Goal: Task Accomplishment & Management: Manage account settings

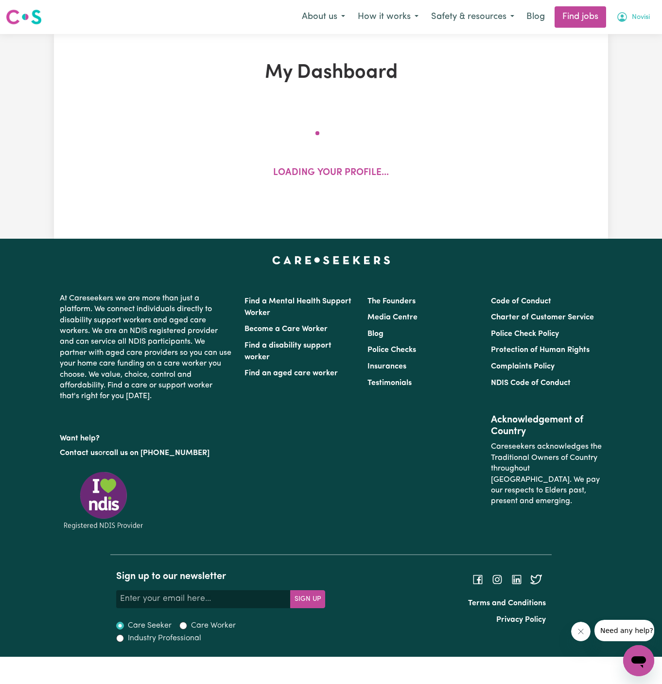
click at [642, 13] on span "Novisi" at bounding box center [641, 17] width 18 height 11
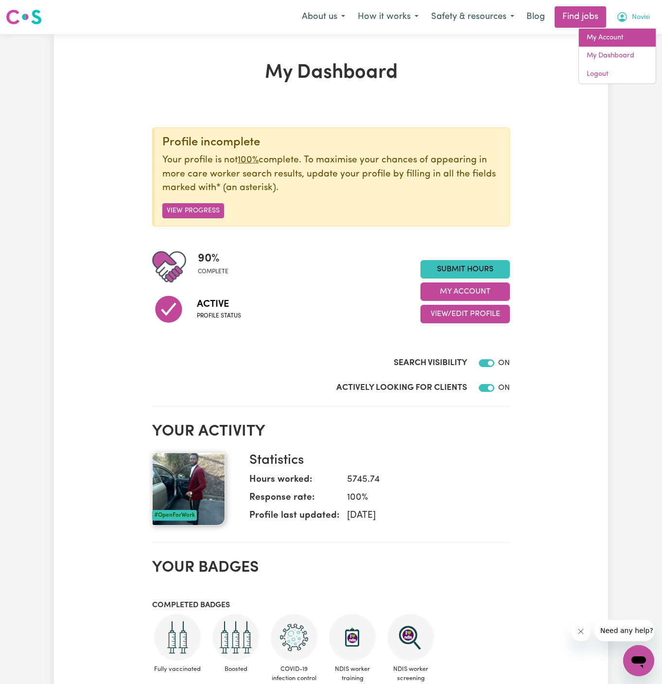
click at [632, 35] on link "My Account" at bounding box center [617, 38] width 77 height 18
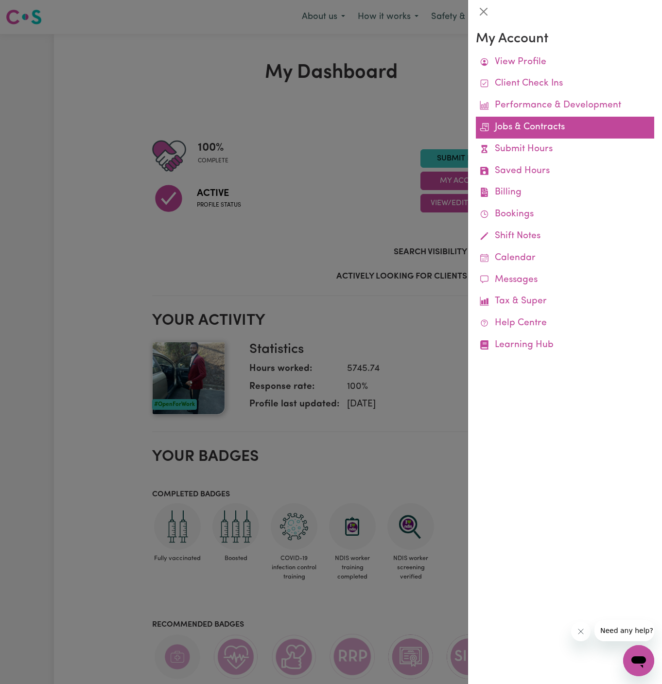
click at [538, 128] on link "Jobs & Contracts" at bounding box center [565, 128] width 178 height 22
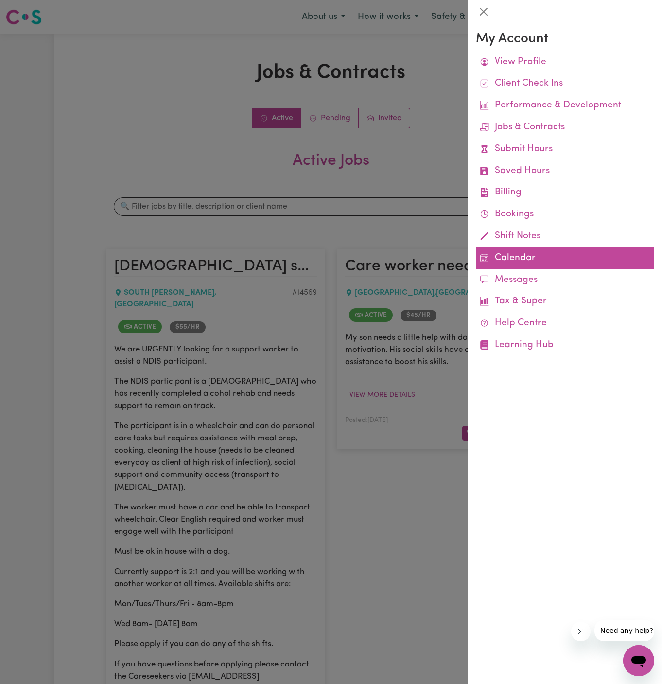
click at [511, 252] on link "Calendar" at bounding box center [565, 258] width 178 height 22
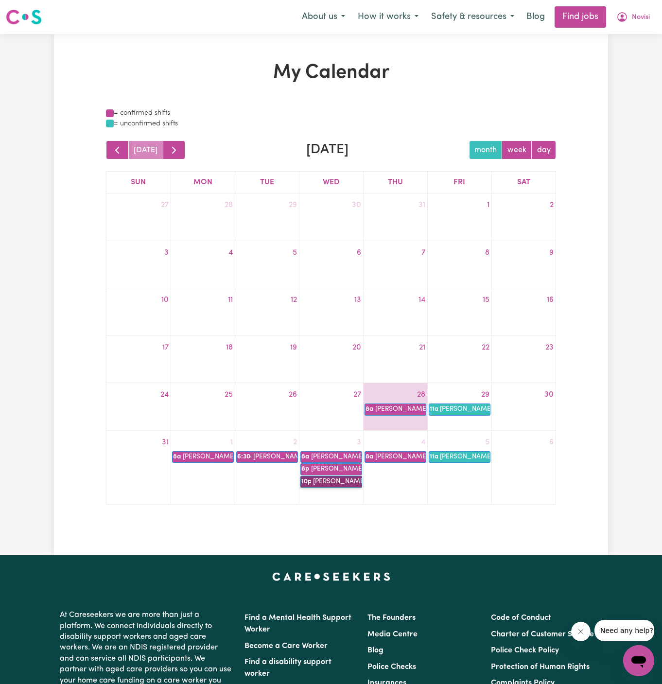
click at [351, 481] on link "10p [PERSON_NAME]" at bounding box center [331, 482] width 62 height 12
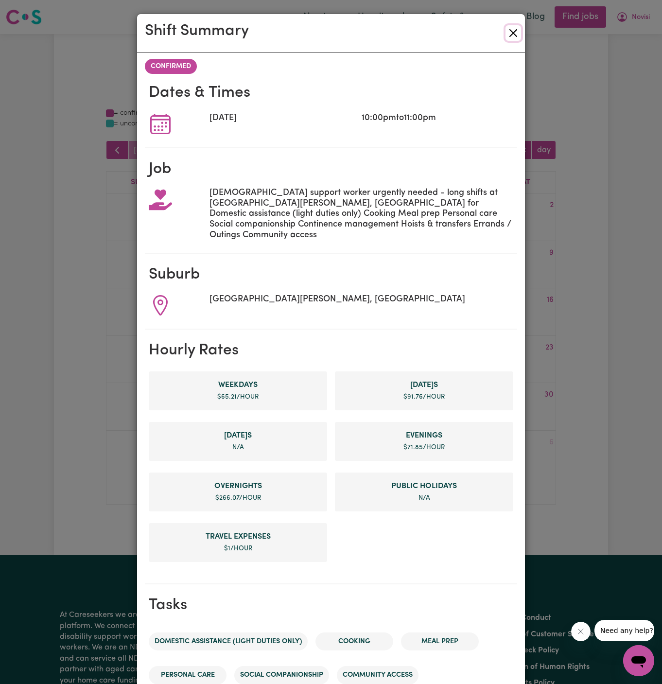
click at [512, 33] on button "Close" at bounding box center [514, 33] width 16 height 16
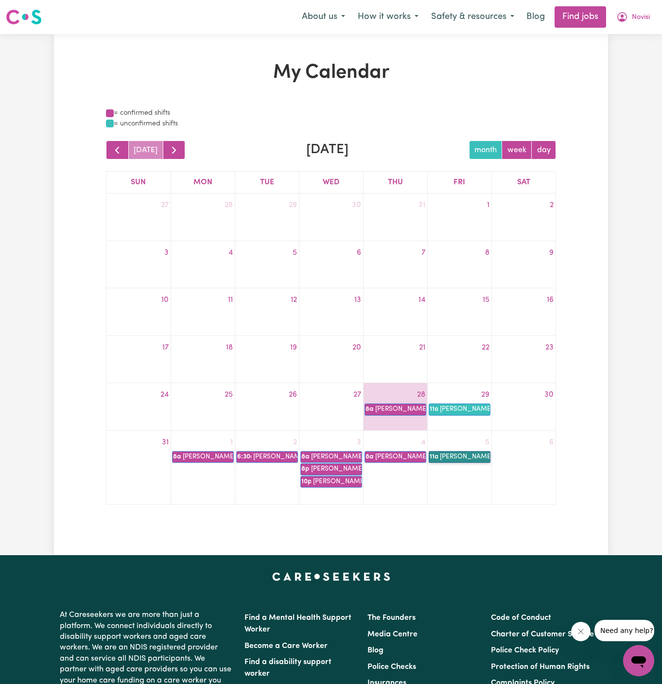
click at [463, 457] on link "11a [PERSON_NAME]" at bounding box center [460, 457] width 62 height 12
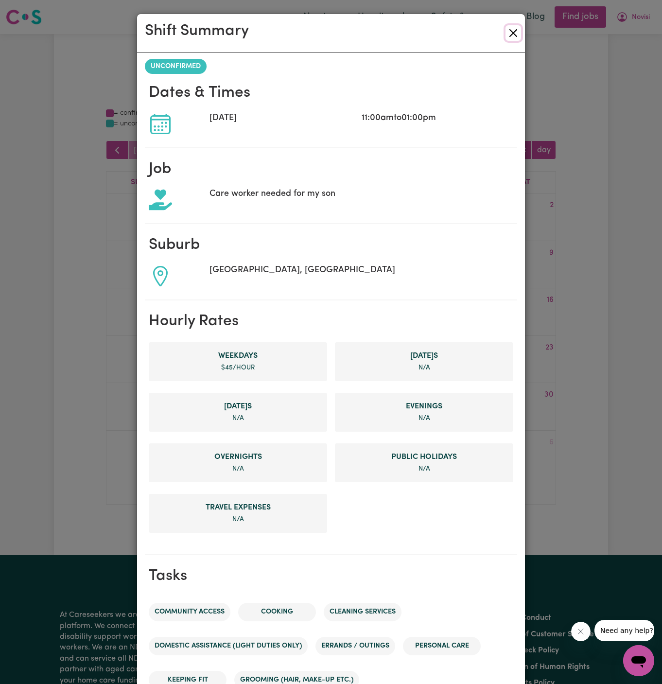
click at [515, 35] on button "Close" at bounding box center [514, 33] width 16 height 16
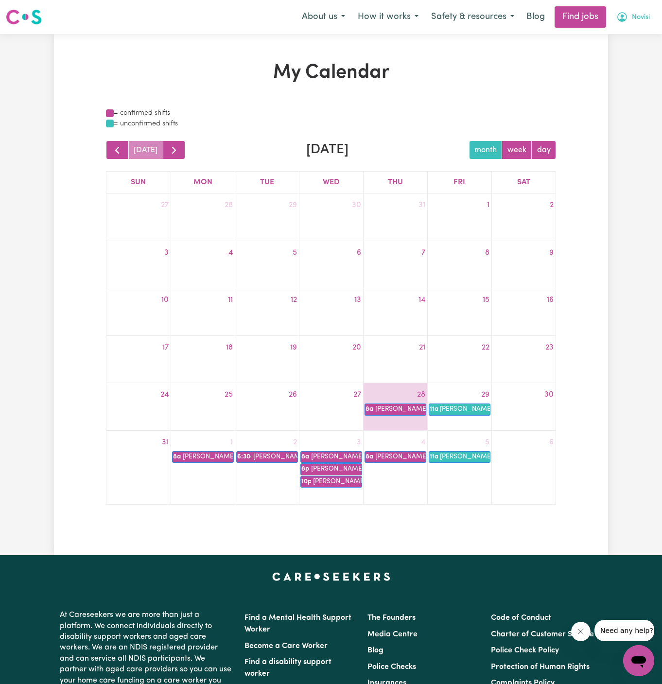
click at [642, 19] on span "Novisi" at bounding box center [641, 17] width 18 height 11
click at [642, 29] on link "My Account" at bounding box center [617, 38] width 77 height 18
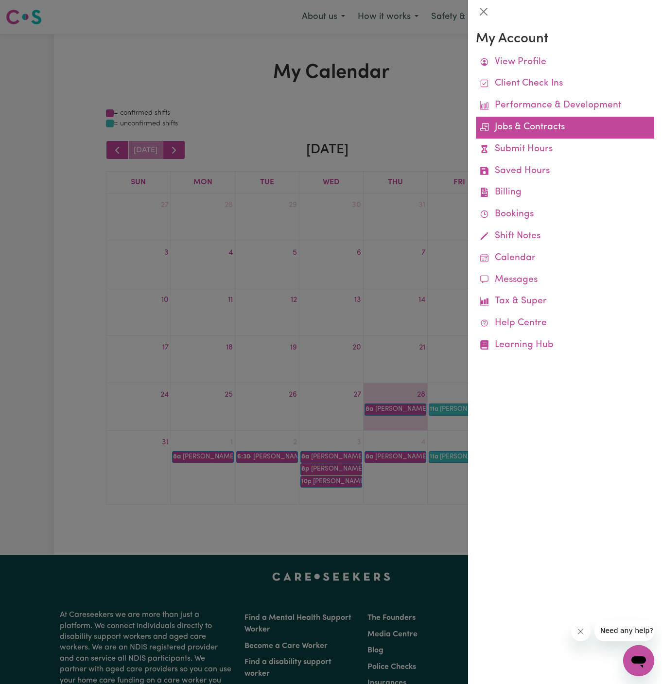
click at [523, 125] on link "Jobs & Contracts" at bounding box center [565, 128] width 178 height 22
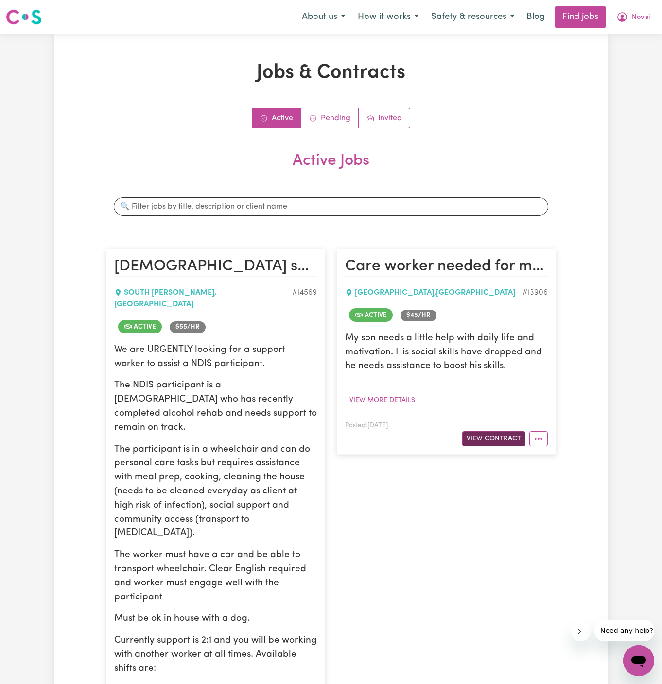
click at [493, 434] on button "View Contract" at bounding box center [493, 438] width 63 height 15
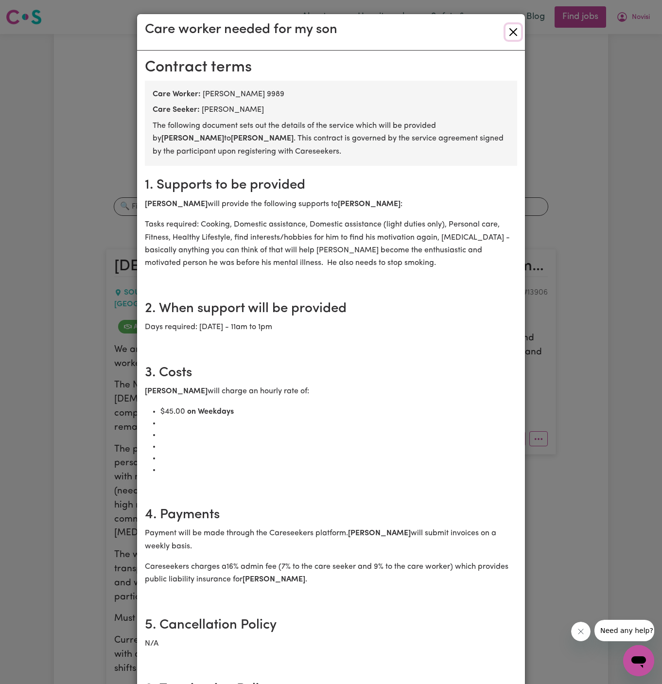
click at [515, 29] on button "Close" at bounding box center [514, 32] width 16 height 16
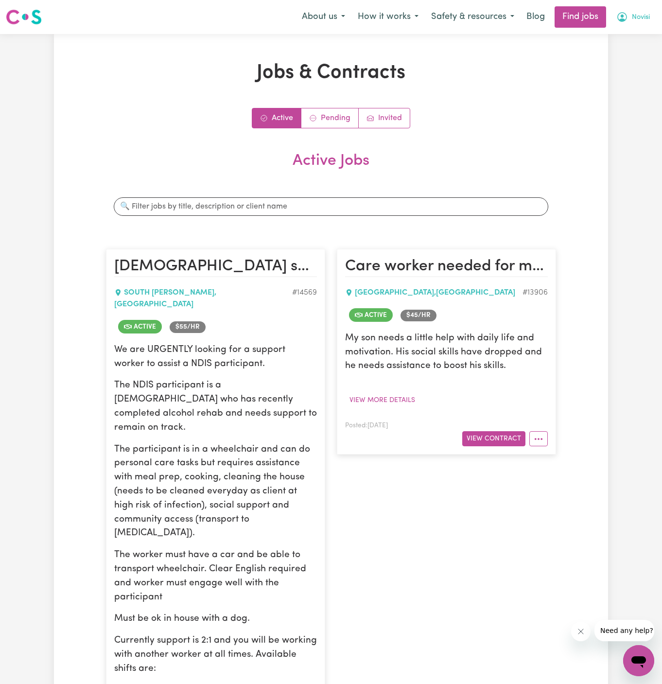
click at [636, 19] on span "Novisi" at bounding box center [641, 17] width 18 height 11
click at [636, 38] on link "My Account" at bounding box center [617, 38] width 77 height 18
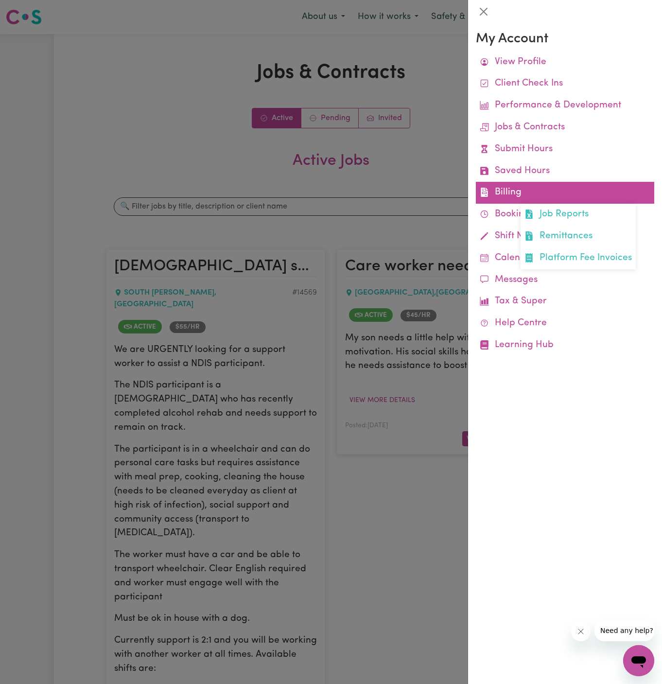
click at [509, 194] on link "Billing Job Reports Remittances Platform Fee Invoices" at bounding box center [565, 193] width 178 height 22
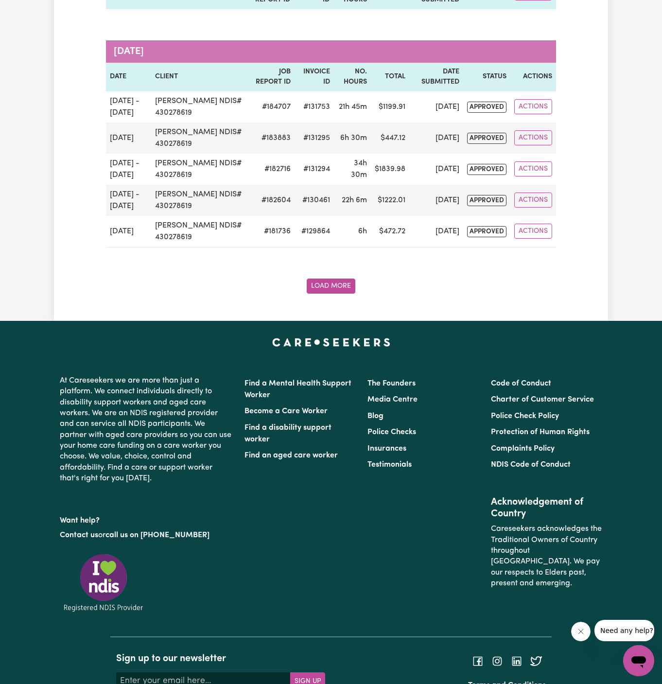
scroll to position [2831, 0]
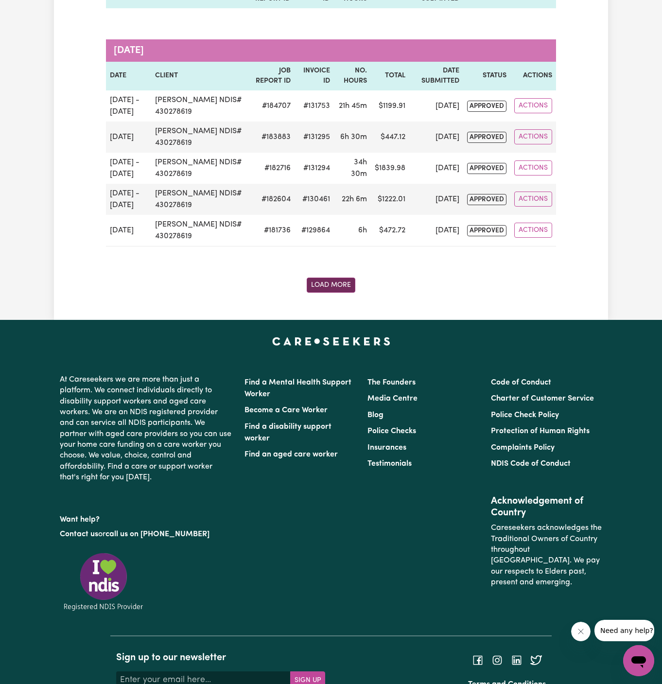
click at [336, 291] on button "Load More" at bounding box center [331, 285] width 49 height 15
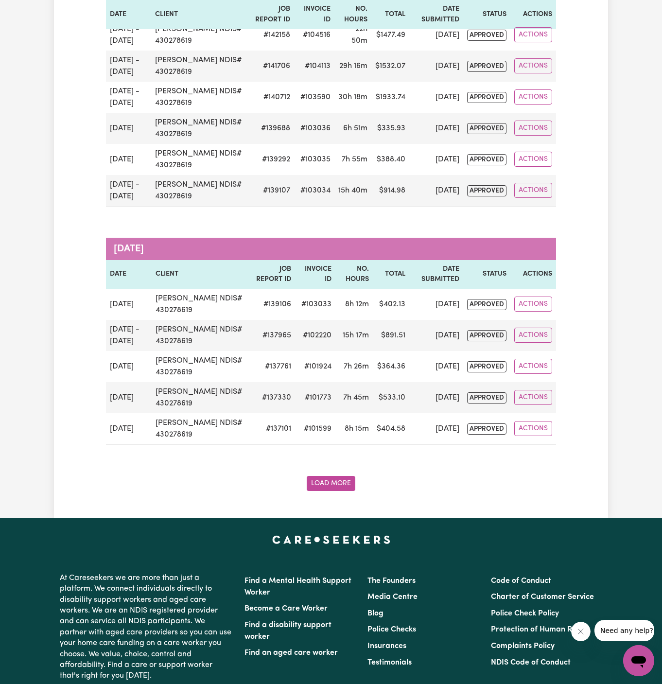
scroll to position [5352, 0]
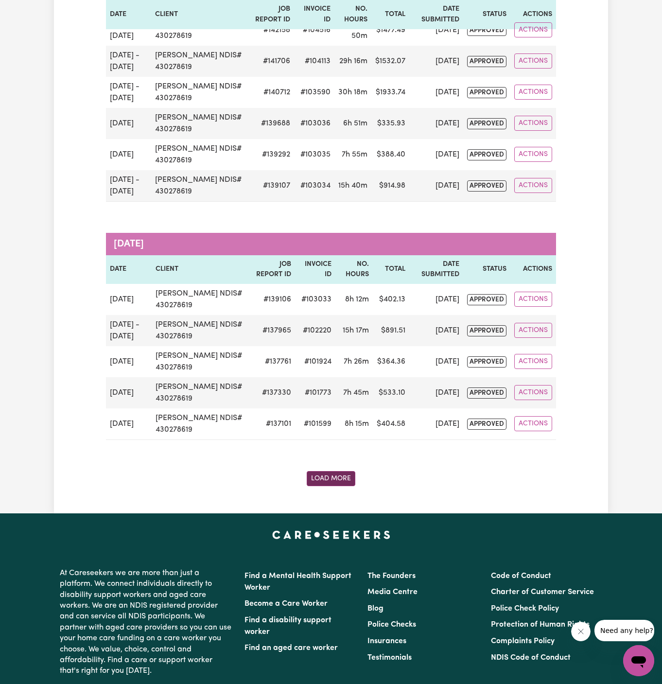
click at [335, 475] on button "Load More" at bounding box center [331, 478] width 49 height 15
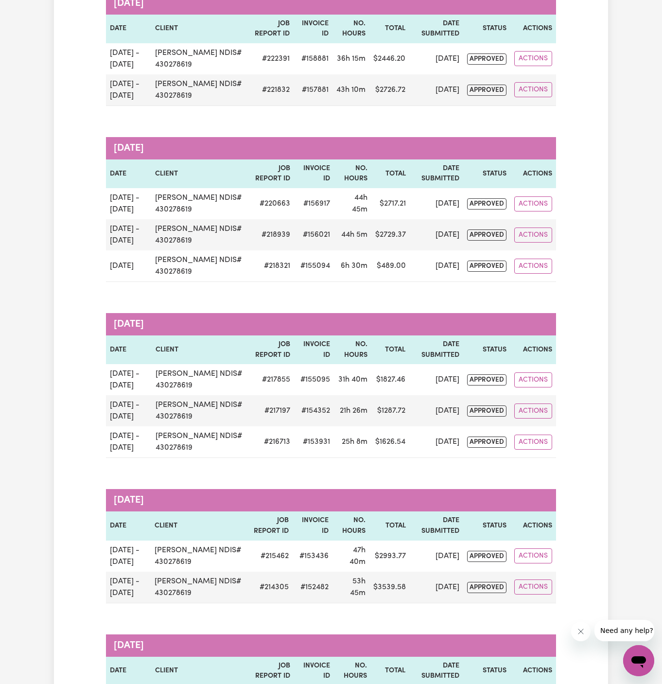
scroll to position [719, 0]
